Goal: Task Accomplishment & Management: Manage account settings

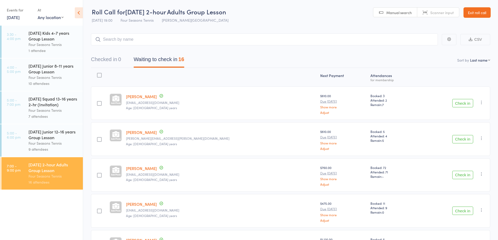
click at [477, 14] on link "Exit roll call" at bounding box center [477, 12] width 27 height 10
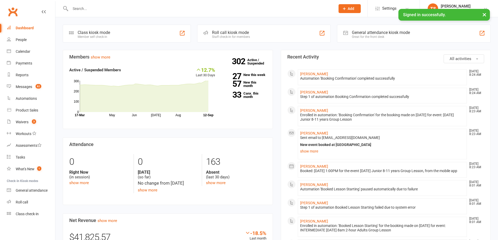
drag, startPoint x: 76, startPoint y: 7, endPoint x: 78, endPoint y: 4, distance: 2.8
click at [76, 6] on input "text" at bounding box center [200, 8] width 263 height 7
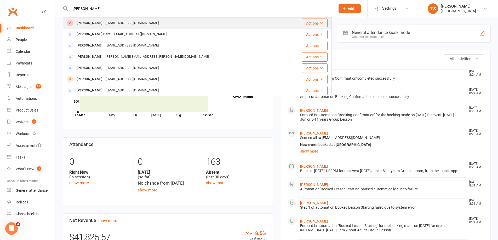
type input "[PERSON_NAME]"
click at [93, 22] on div "[PERSON_NAME]" at bounding box center [89, 23] width 29 height 8
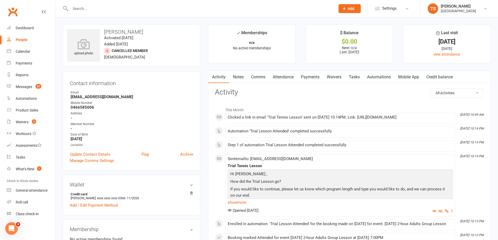
click at [311, 75] on link "Payments" at bounding box center [310, 77] width 26 height 12
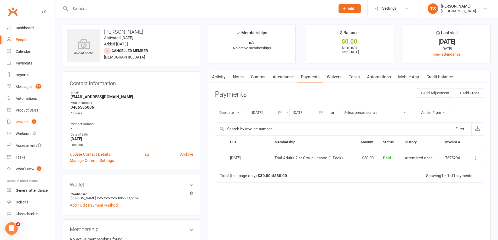
click at [28, 122] on div "Waivers" at bounding box center [22, 122] width 13 height 4
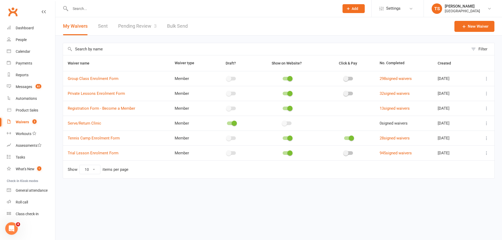
click at [128, 26] on link "Pending Review 3" at bounding box center [137, 26] width 38 height 18
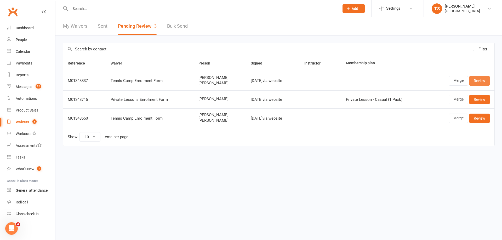
click at [479, 81] on link "Review" at bounding box center [479, 80] width 20 height 9
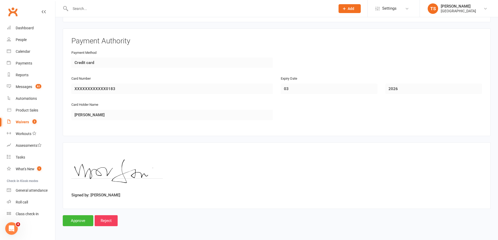
scroll to position [1130, 0]
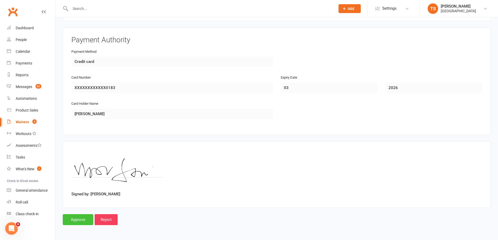
click at [75, 220] on input "Approve" at bounding box center [78, 219] width 31 height 11
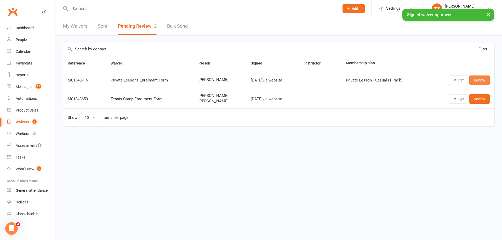
click at [476, 80] on link "Review" at bounding box center [479, 80] width 20 height 9
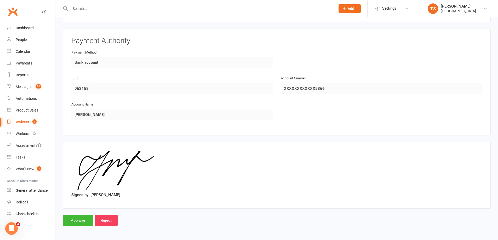
scroll to position [579, 0]
click at [78, 222] on input "Approve" at bounding box center [78, 219] width 31 height 11
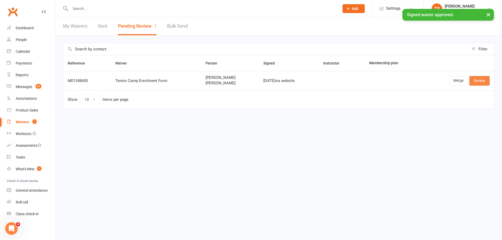
click at [480, 81] on link "Review" at bounding box center [479, 80] width 20 height 9
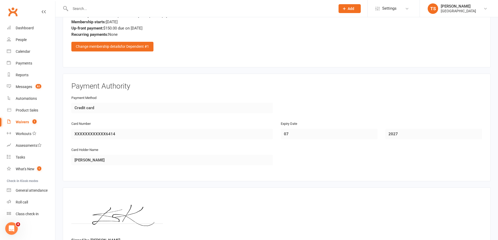
scroll to position [1130, 0]
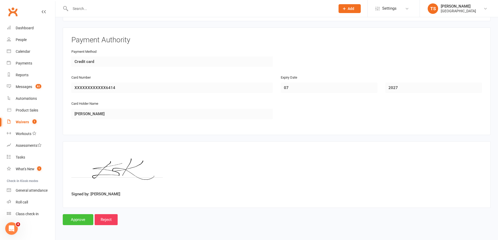
click at [81, 220] on input "Approve" at bounding box center [78, 219] width 31 height 11
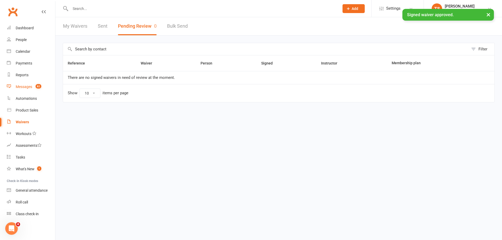
click at [29, 87] on div "Messages" at bounding box center [24, 87] width 16 height 4
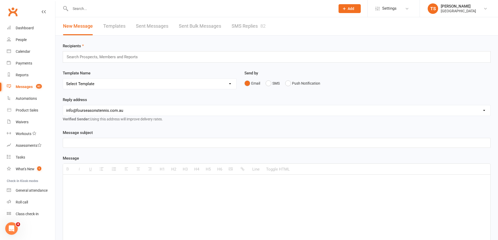
click at [242, 23] on link "SMS Replies 82" at bounding box center [249, 26] width 34 height 18
